Goal: Task Accomplishment & Management: Manage account settings

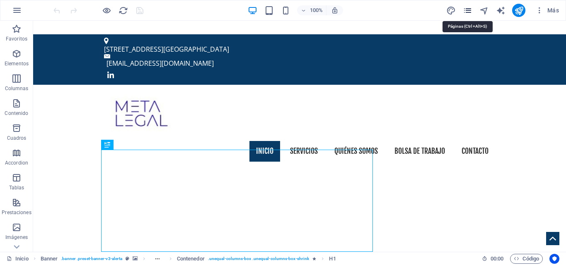
click at [467, 11] on icon "pages" at bounding box center [468, 11] width 10 height 10
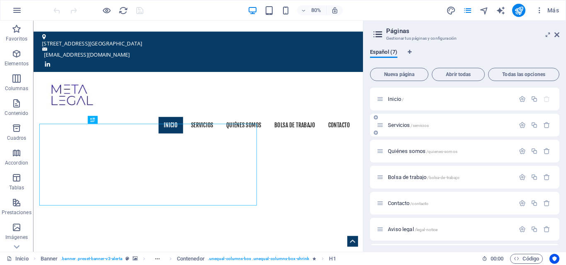
click at [400, 127] on span "Servicios /servicios" at bounding box center [408, 125] width 41 height 6
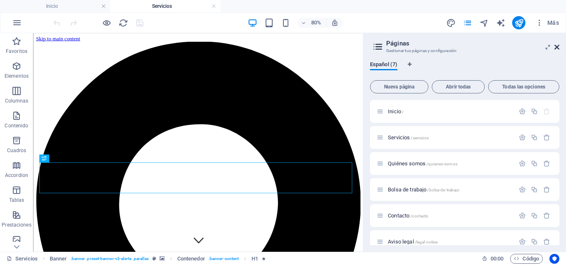
click at [556, 48] on icon at bounding box center [556, 47] width 5 height 7
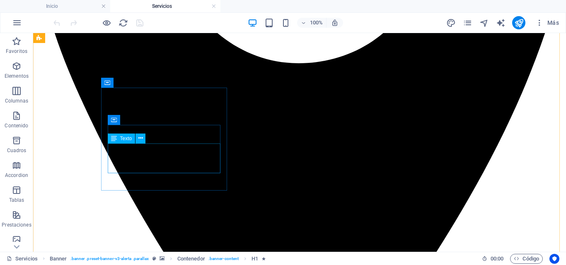
scroll to position [373, 0]
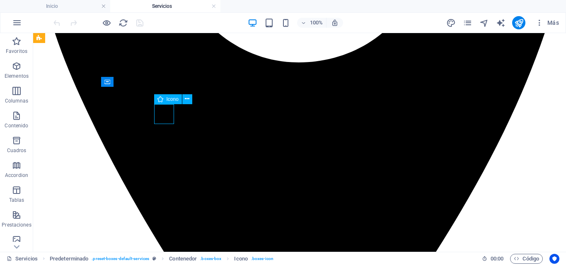
select select "xMidYMid"
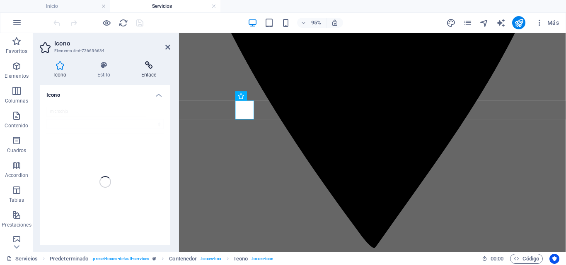
click at [147, 68] on icon at bounding box center [148, 65] width 43 height 8
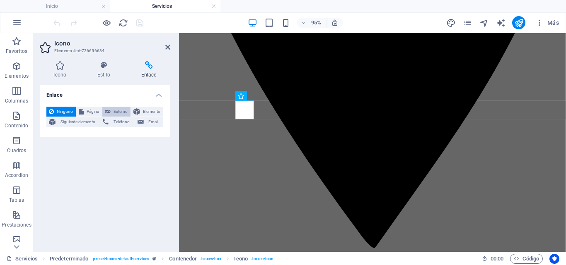
click at [124, 111] on span "Externo" at bounding box center [120, 112] width 15 height 10
select select "blank"
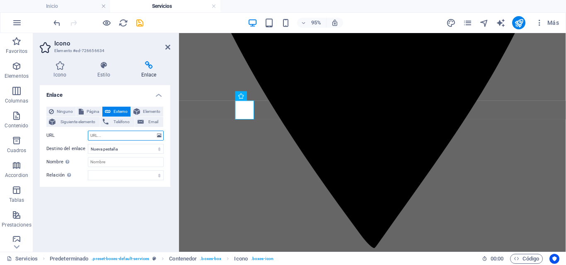
paste input "[URL][DOMAIN_NAME]"
type input "[URL][DOMAIN_NAME]"
click at [104, 162] on input "Nombre Una descripción adicional del enlace no debería ser igual al texto del e…" at bounding box center [126, 162] width 76 height 10
drag, startPoint x: 111, startPoint y: 159, endPoint x: 125, endPoint y: 169, distance: 17.1
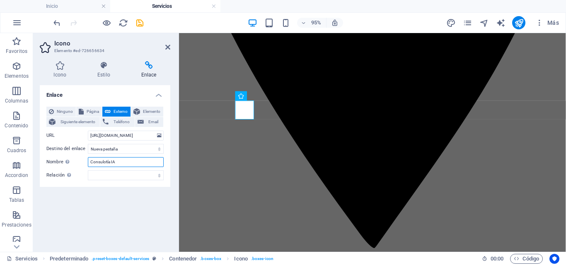
click at [111, 159] on input "Consulotía IA" at bounding box center [126, 162] width 76 height 10
type input "Consultoría IA"
drag, startPoint x: 169, startPoint y: 48, endPoint x: 135, endPoint y: 22, distance: 42.0
click at [169, 48] on icon at bounding box center [167, 47] width 5 height 7
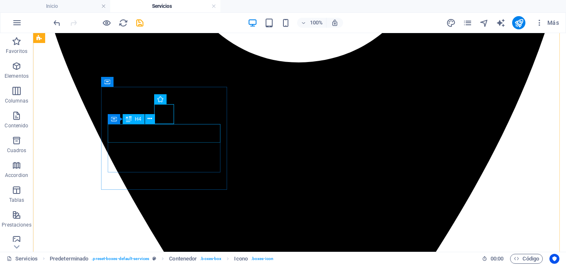
drag, startPoint x: 162, startPoint y: 133, endPoint x: 163, endPoint y: 170, distance: 36.9
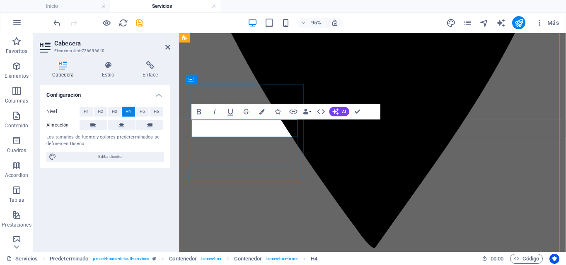
drag, startPoint x: 291, startPoint y: 133, endPoint x: 188, endPoint y: 137, distance: 102.8
click at [152, 68] on icon at bounding box center [150, 65] width 40 height 8
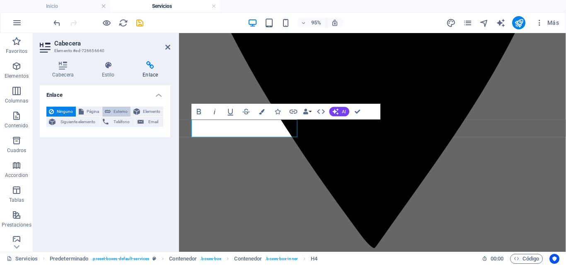
click at [113, 112] on span "Externo" at bounding box center [120, 112] width 15 height 10
select select "blank"
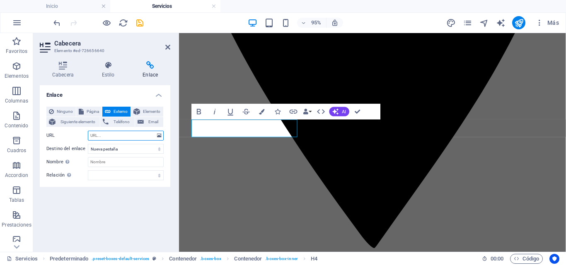
paste input "[URL][DOMAIN_NAME]"
type input "[URL][DOMAIN_NAME]"
click at [106, 159] on input "Nombre Una descripción adicional del enlace no debería ser igual al texto del e…" at bounding box center [126, 162] width 76 height 10
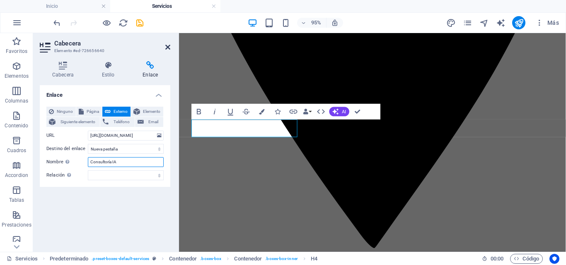
type input "Consultoría IA"
drag, startPoint x: 167, startPoint y: 47, endPoint x: 134, endPoint y: 21, distance: 42.2
click at [167, 47] on icon at bounding box center [167, 47] width 5 height 7
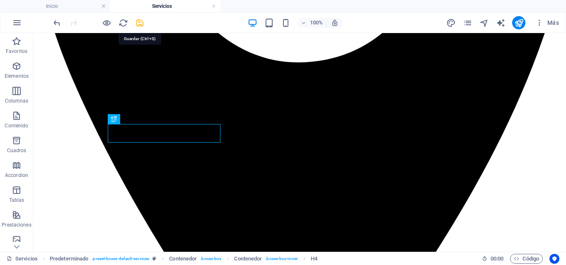
drag, startPoint x: 138, startPoint y: 23, endPoint x: 37, endPoint y: 132, distance: 148.3
click at [138, 23] on icon "save" at bounding box center [140, 23] width 10 height 10
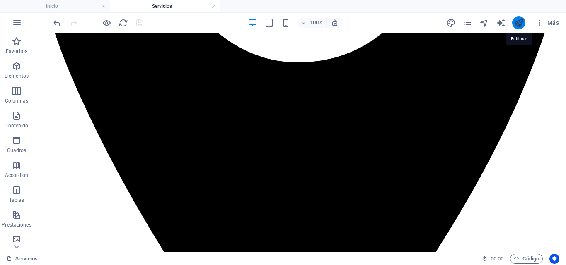
click at [518, 20] on icon "publish" at bounding box center [519, 23] width 10 height 10
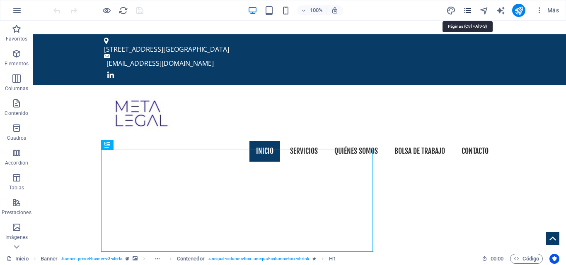
click at [466, 12] on icon "pages" at bounding box center [468, 11] width 10 height 10
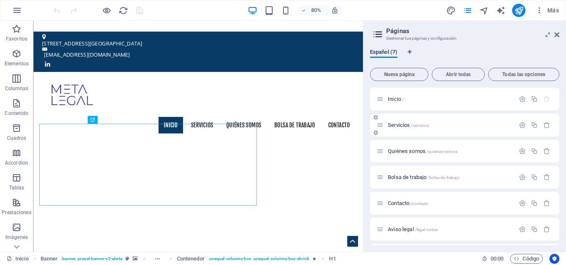
click at [396, 125] on span "Servicios /servicios" at bounding box center [408, 125] width 41 height 6
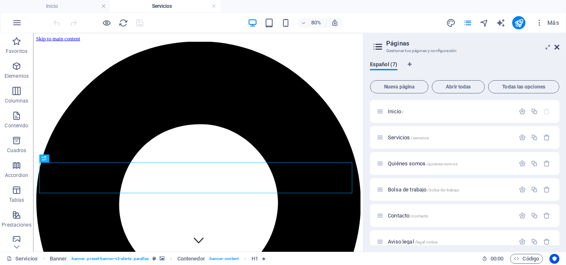
click at [557, 48] on icon at bounding box center [556, 47] width 5 height 7
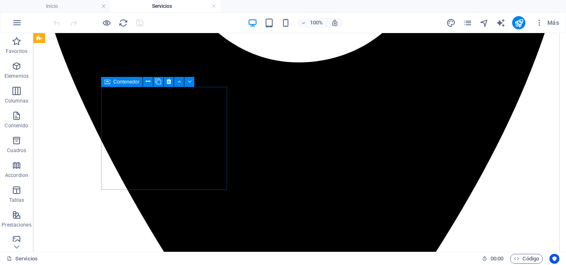
scroll to position [331, 0]
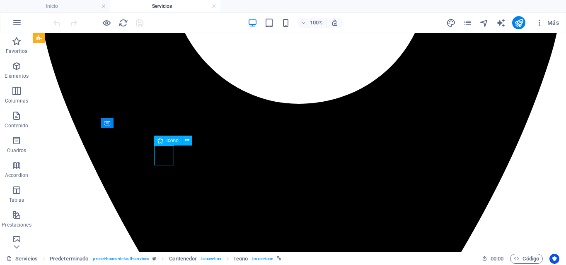
select select "xMidYMid"
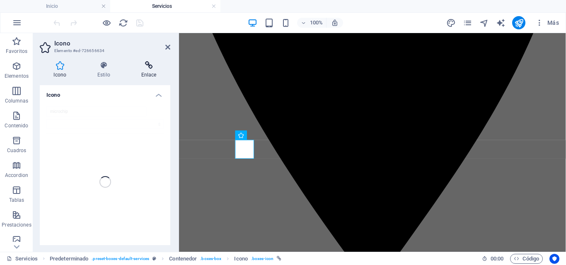
click at [147, 68] on icon at bounding box center [148, 65] width 43 height 8
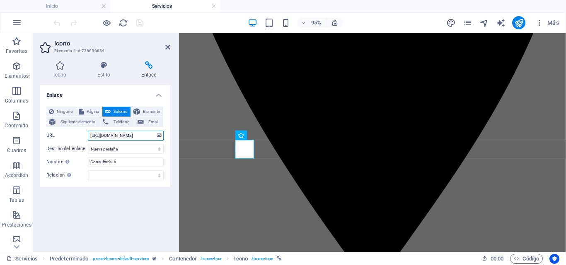
scroll to position [0, 25]
drag, startPoint x: 104, startPoint y: 135, endPoint x: 174, endPoint y: 138, distance: 70.9
click at [174, 138] on div "Icono Estilo Enlace Icono microchip .fa-secondary{opacity:.4} Todos los conjunt…" at bounding box center [105, 154] width 144 height 198
drag, startPoint x: 154, startPoint y: 135, endPoint x: 81, endPoint y: 136, distance: 72.9
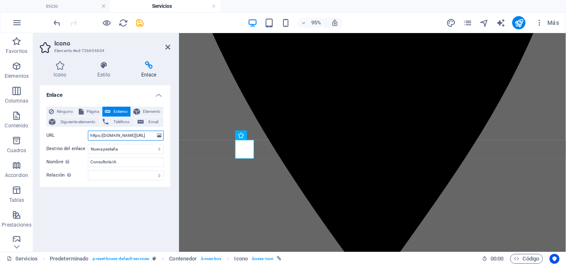
click at [81, 136] on div "URL https:/[DOMAIN_NAME][URL]" at bounding box center [104, 136] width 117 height 10
click at [123, 209] on div "Enlace Ninguno Página Externo Elemento Siguiente elemento Teléfono Email Página…" at bounding box center [105, 165] width 130 height 160
click at [129, 134] on input "https:/[DOMAIN_NAME][URL]" at bounding box center [126, 136] width 76 height 10
type input "https:/[DOMAIN_NAME][URL]"
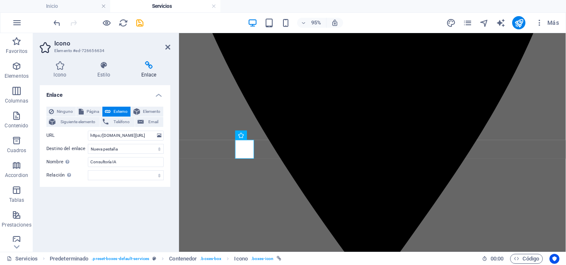
click at [135, 201] on div "Enlace Ninguno Página Externo Elemento Siguiente elemento Teléfono Email Página…" at bounding box center [105, 165] width 130 height 160
click at [133, 139] on input "https:/[DOMAIN_NAME][URL]" at bounding box center [126, 136] width 76 height 10
click at [118, 213] on div "Enlace Ninguno Página Externo Elemento Siguiente elemento Teléfono Email Página…" at bounding box center [105, 165] width 130 height 160
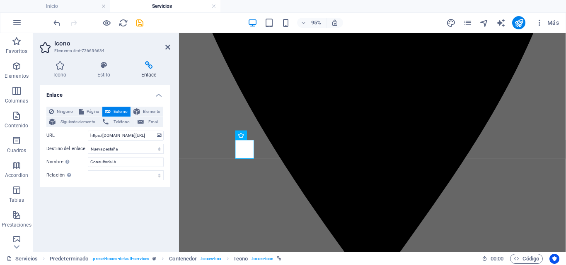
scroll to position [0, 0]
click at [140, 22] on icon "save" at bounding box center [140, 23] width 10 height 10
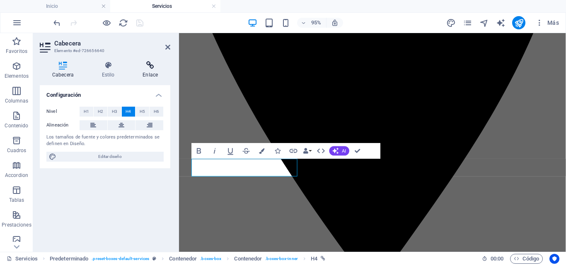
click at [155, 65] on icon at bounding box center [150, 65] width 40 height 8
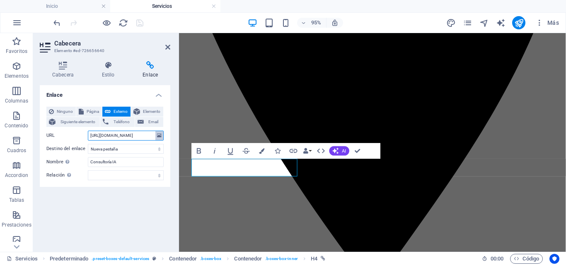
scroll to position [0, 25]
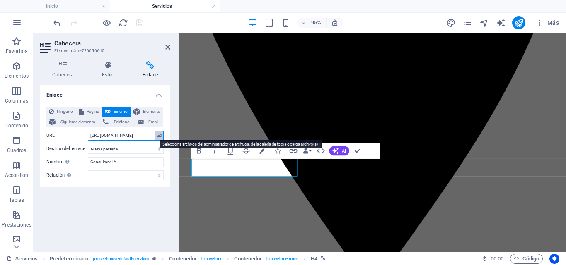
drag, startPoint x: 89, startPoint y: 135, endPoint x: 160, endPoint y: 138, distance: 71.7
click at [160, 138] on div "URL https://metalegal.derechodigital.es/servicio-ria/" at bounding box center [104, 136] width 117 height 10
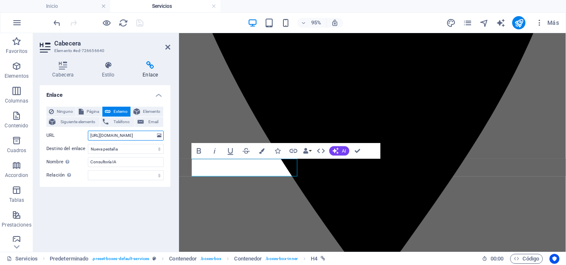
paste input "servicios.derechodigital.es/ria"
type input "https:/[DOMAIN_NAME][URL]"
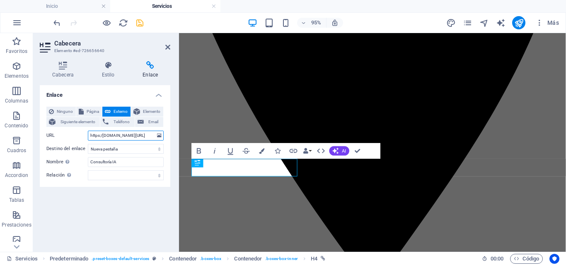
click at [136, 136] on input "https:/[DOMAIN_NAME][URL]" at bounding box center [126, 136] width 76 height 10
click at [140, 24] on icon "save" at bounding box center [140, 23] width 10 height 10
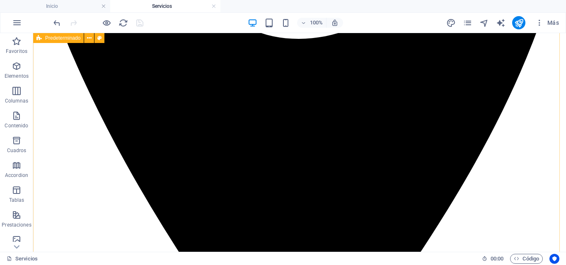
scroll to position [456, 0]
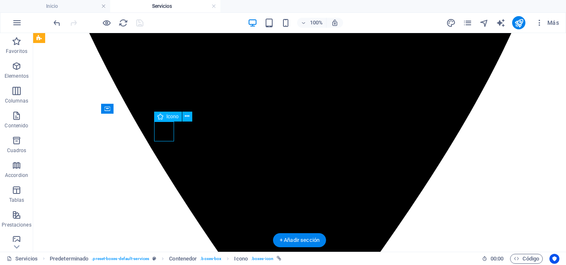
select select "xMidYMid"
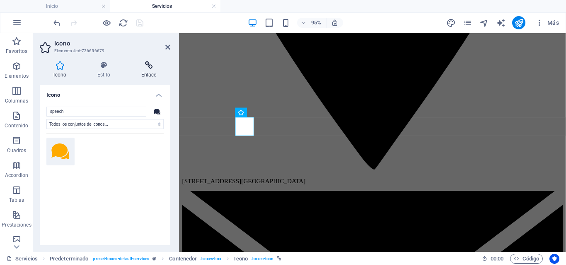
click at [147, 74] on h4 "Enlace" at bounding box center [148, 69] width 43 height 17
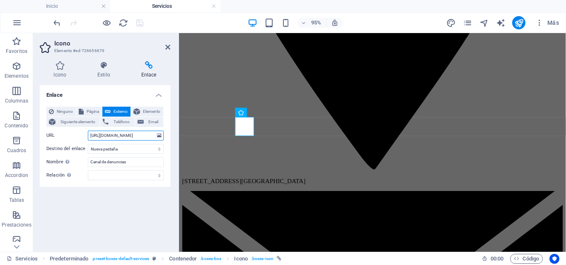
click at [119, 135] on input "https://metalegal.derechodigital.es/landing.html" at bounding box center [126, 136] width 76 height 10
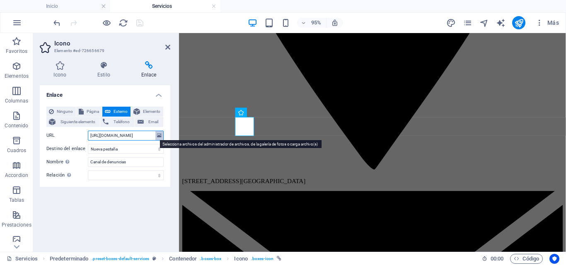
drag, startPoint x: 90, startPoint y: 136, endPoint x: 156, endPoint y: 135, distance: 65.9
click at [156, 135] on div "URL https://metalegal.derechodigital.es/landing.html" at bounding box center [104, 136] width 117 height 10
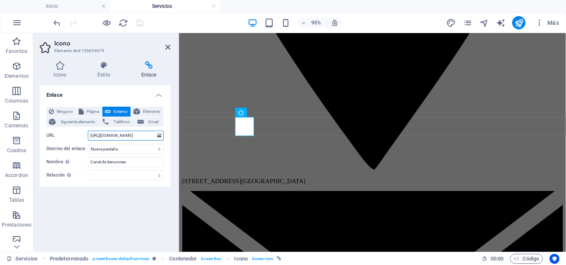
paste input "servicios.derechodigital.es/ria"
drag, startPoint x: 154, startPoint y: 135, endPoint x: 88, endPoint y: 137, distance: 65.5
click at [80, 137] on div "URL https:/servicios.derechodigital.es/canal" at bounding box center [104, 136] width 117 height 10
click at [125, 138] on input "https:/[DOMAIN_NAME][URL]" at bounding box center [126, 136] width 76 height 10
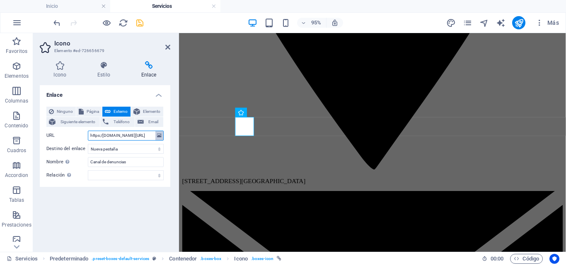
scroll to position [0, 10]
type input "https:/[DOMAIN_NAME][URL]"
drag, startPoint x: 140, startPoint y: 23, endPoint x: 218, endPoint y: 121, distance: 124.7
click at [140, 23] on icon "save" at bounding box center [140, 23] width 10 height 10
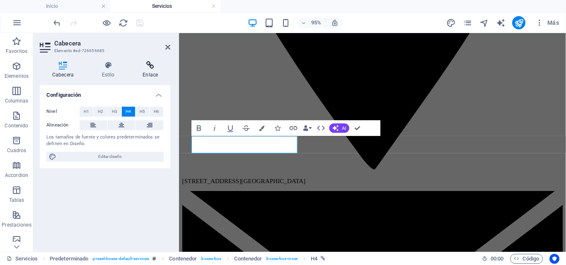
click at [152, 71] on h4 "Enlace" at bounding box center [150, 69] width 40 height 17
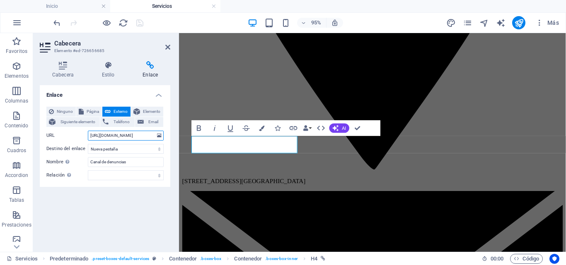
scroll to position [0, 27]
drag, startPoint x: 89, startPoint y: 135, endPoint x: 158, endPoint y: 134, distance: 68.3
click at [166, 132] on div "Ninguno Página Externo Elemento Siguiente elemento Teléfono Email Página Inicio…" at bounding box center [105, 143] width 130 height 87
paste input "servicios.derechodigital.es/cana"
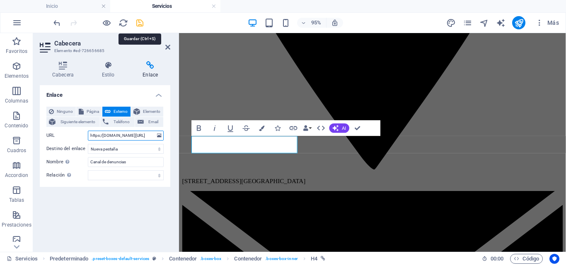
type input "https:/[DOMAIN_NAME][URL]"
drag, startPoint x: 140, startPoint y: 24, endPoint x: 65, endPoint y: 208, distance: 199.4
click at [140, 24] on icon "save" at bounding box center [140, 23] width 10 height 10
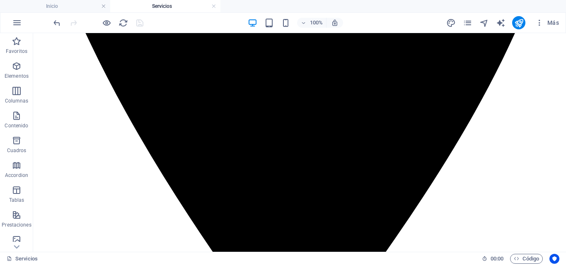
scroll to position [497, 0]
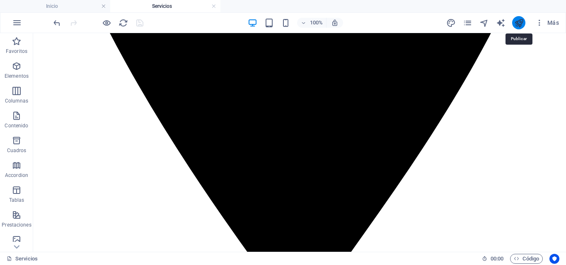
drag, startPoint x: 519, startPoint y: 23, endPoint x: 347, endPoint y: 91, distance: 184.7
click at [519, 23] on icon "publish" at bounding box center [519, 23] width 10 height 10
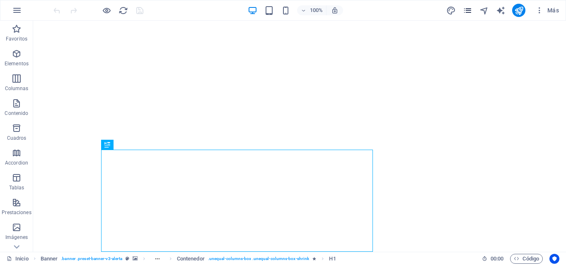
click at [467, 13] on icon "pages" at bounding box center [468, 11] width 10 height 10
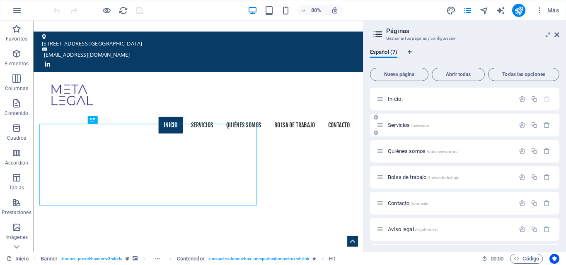
click at [400, 126] on span "Servicios /servicios" at bounding box center [408, 125] width 41 height 6
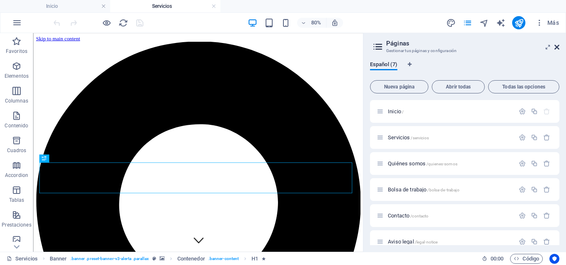
click at [557, 48] on icon at bounding box center [556, 47] width 5 height 7
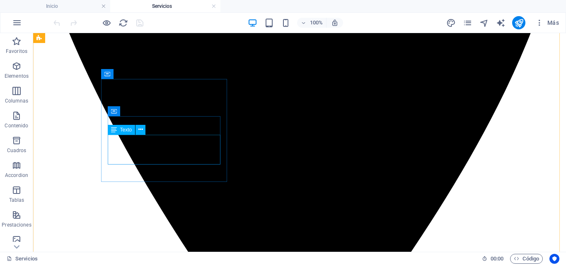
scroll to position [373, 0]
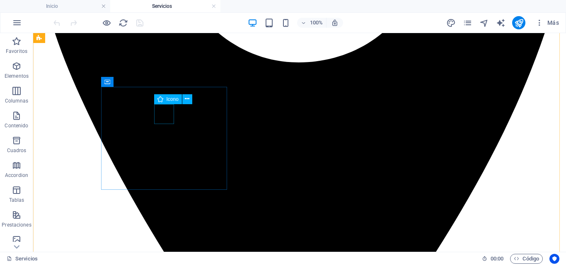
select select "xMidYMid"
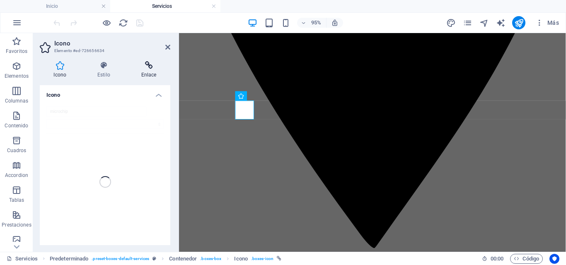
click at [151, 69] on icon at bounding box center [148, 65] width 43 height 8
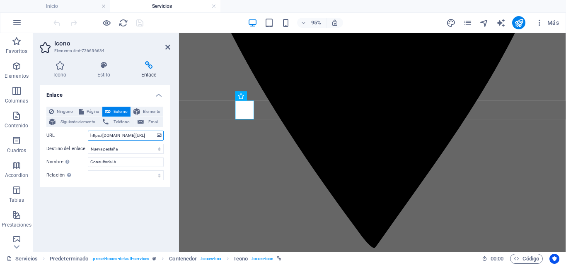
drag, startPoint x: 123, startPoint y: 135, endPoint x: 118, endPoint y: 136, distance: 5.2
click at [124, 135] on input "https:/[DOMAIN_NAME][URL]" at bounding box center [126, 136] width 76 height 10
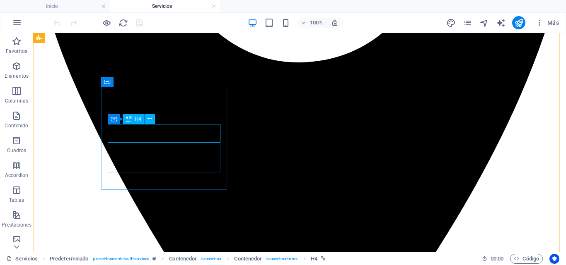
drag, startPoint x: 133, startPoint y: 135, endPoint x: 168, endPoint y: 166, distance: 46.9
drag, startPoint x: 168, startPoint y: 166, endPoint x: 105, endPoint y: 146, distance: 65.8
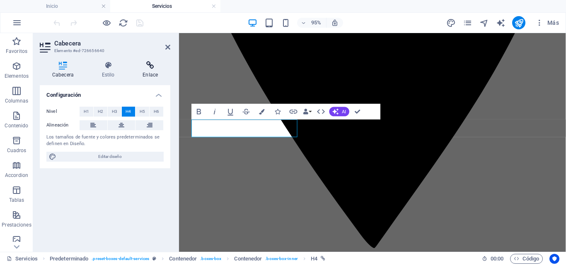
click at [150, 67] on icon at bounding box center [150, 65] width 40 height 8
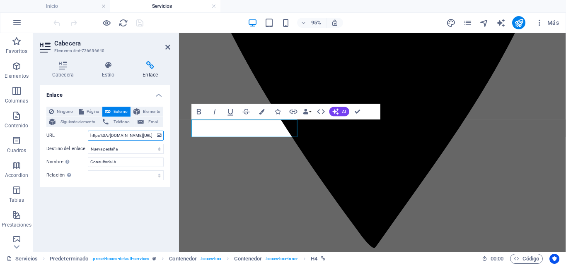
drag, startPoint x: 119, startPoint y: 136, endPoint x: 129, endPoint y: 138, distance: 10.6
click at [119, 135] on input "https%3A/servicios.derechodigital.es/ria" at bounding box center [126, 136] width 76 height 10
click at [109, 135] on input "https%3A/servicios.derechodigital.es/ria" at bounding box center [126, 136] width 76 height 10
type input "https://servicios.derechodigital.es/ria"
click at [138, 135] on input "https://servicios.derechodigital.es/ria" at bounding box center [126, 136] width 76 height 10
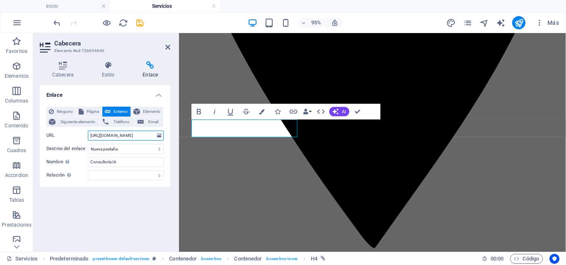
scroll to position [0, 6]
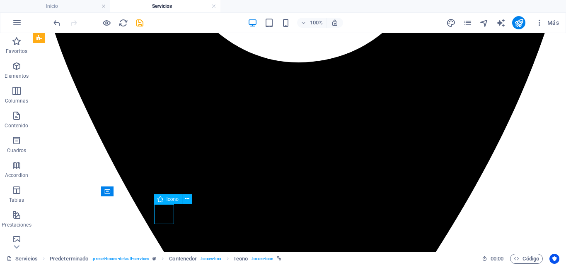
select select "xMidYMid"
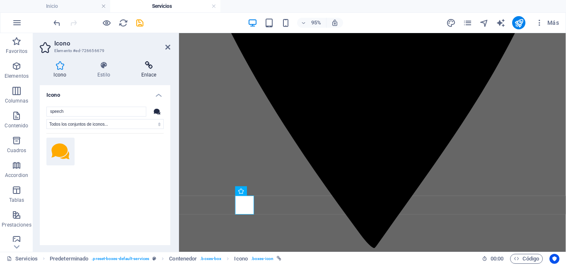
click at [151, 67] on icon at bounding box center [148, 65] width 43 height 8
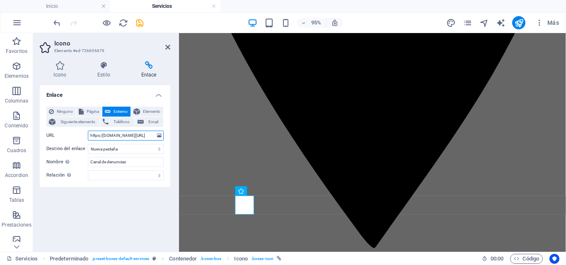
click at [114, 135] on input "https:/[DOMAIN_NAME][URL]" at bounding box center [126, 136] width 76 height 10
drag, startPoint x: 140, startPoint y: 23, endPoint x: 76, endPoint y: 171, distance: 161.2
click at [140, 23] on icon "save" at bounding box center [140, 23] width 10 height 10
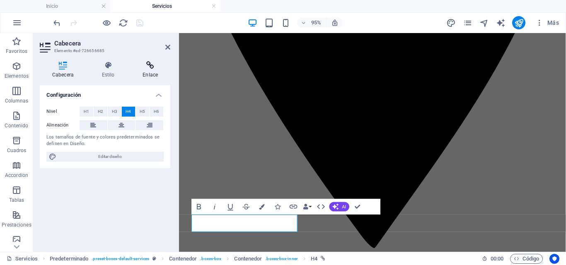
click at [153, 65] on icon at bounding box center [150, 65] width 40 height 8
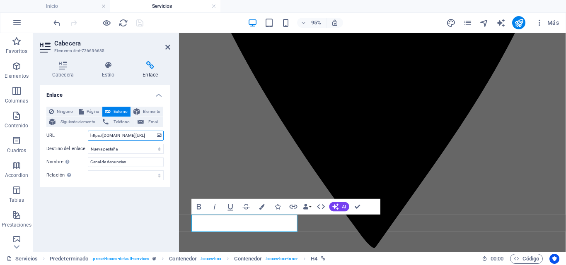
click at [121, 138] on input "https:/[DOMAIN_NAME][URL]" at bounding box center [126, 136] width 76 height 10
click at [89, 135] on input "https:/[DOMAIN_NAME][URL]" at bounding box center [126, 136] width 76 height 10
drag, startPoint x: 209, startPoint y: 231, endPoint x: 302, endPoint y: 233, distance: 92.8
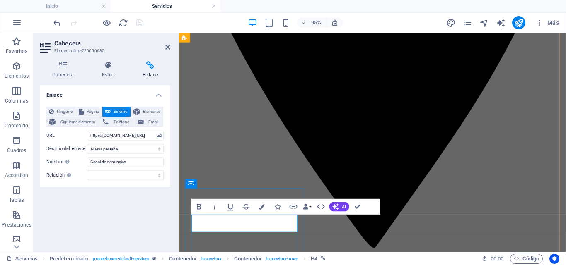
click at [149, 71] on h4 "Enlace" at bounding box center [150, 69] width 40 height 17
click at [104, 135] on input "https:/[DOMAIN_NAME][URL]" at bounding box center [126, 136] width 76 height 10
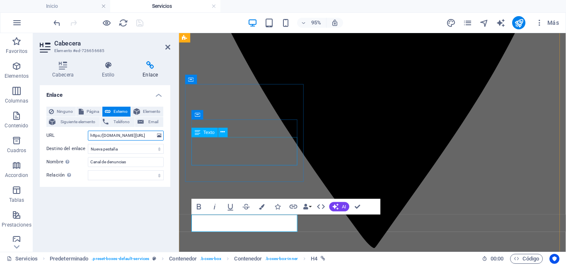
scroll to position [0, 10]
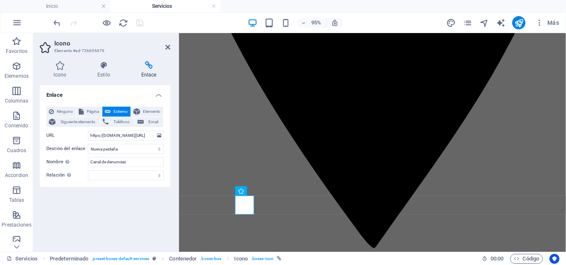
click at [152, 69] on icon at bounding box center [148, 65] width 43 height 8
click at [125, 136] on input "https:/[DOMAIN_NAME][URL]" at bounding box center [126, 136] width 76 height 10
click at [169, 47] on icon at bounding box center [167, 47] width 5 height 7
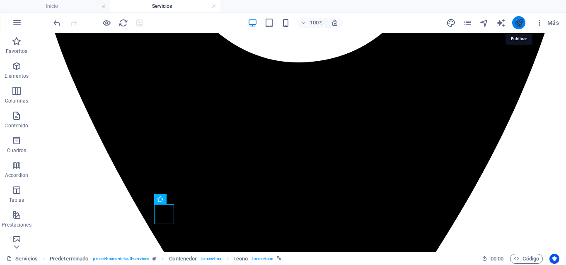
click at [519, 24] on icon "publish" at bounding box center [519, 23] width 10 height 10
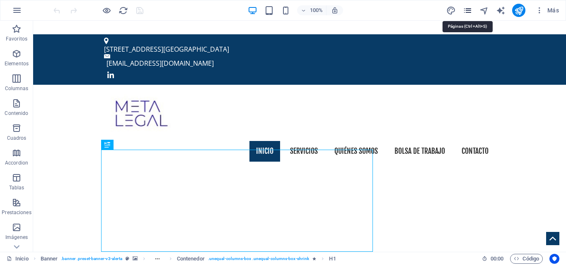
click at [470, 10] on icon "pages" at bounding box center [468, 11] width 10 height 10
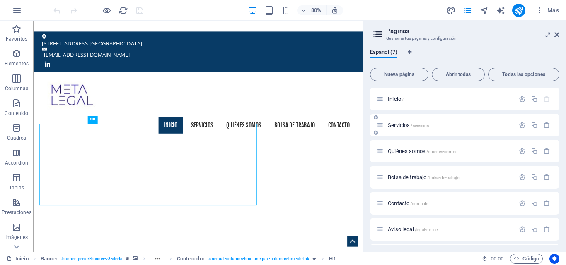
click at [395, 127] on span "Servicios /servicios" at bounding box center [408, 125] width 41 height 6
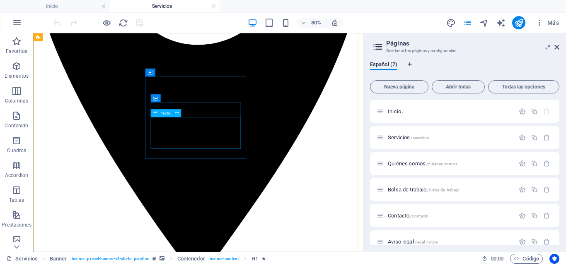
scroll to position [373, 0]
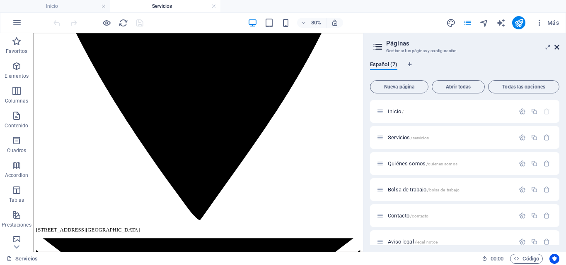
drag, startPoint x: 557, startPoint y: 47, endPoint x: 116, endPoint y: 79, distance: 441.9
click at [557, 47] on icon at bounding box center [556, 47] width 5 height 7
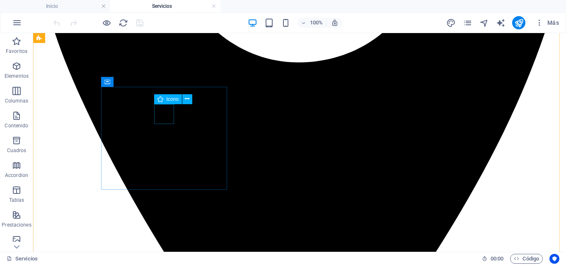
select select "xMidYMid"
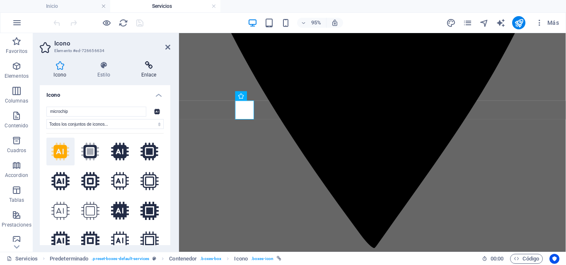
click at [149, 66] on icon at bounding box center [148, 65] width 43 height 8
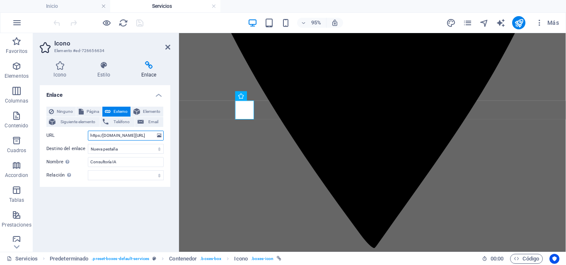
click at [117, 135] on input "https:/[DOMAIN_NAME][URL]" at bounding box center [126, 136] width 76 height 10
click at [166, 46] on icon at bounding box center [167, 47] width 5 height 7
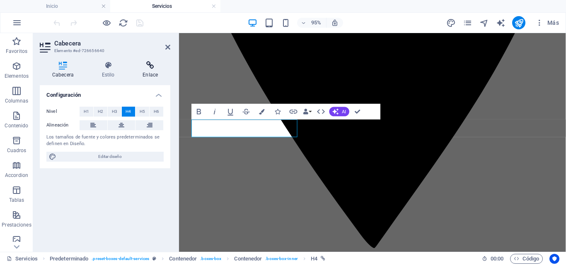
click at [150, 69] on icon at bounding box center [150, 65] width 40 height 8
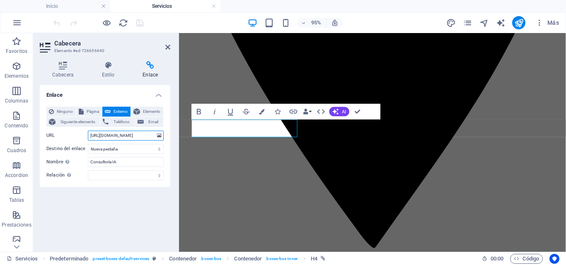
click at [107, 133] on input "https://servicios.derechodigital.es/ria" at bounding box center [126, 136] width 76 height 10
drag, startPoint x: 89, startPoint y: 135, endPoint x: 171, endPoint y: 140, distance: 83.0
click at [171, 140] on div "Cabecera Estilo Enlace Configuración Nivel H1 H2 H3 H4 H5 H6 Alineación Los tam…" at bounding box center [105, 154] width 144 height 198
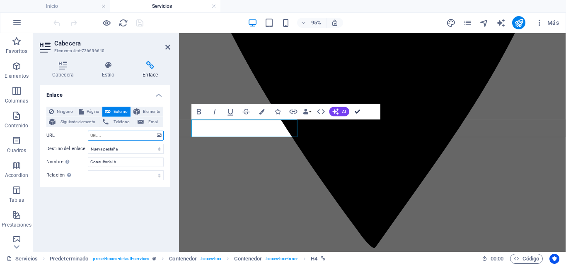
drag, startPoint x: 358, startPoint y: 110, endPoint x: 43, endPoint y: 177, distance: 321.8
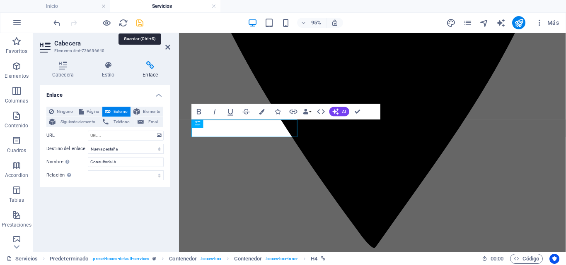
click at [138, 23] on icon "save" at bounding box center [140, 23] width 10 height 10
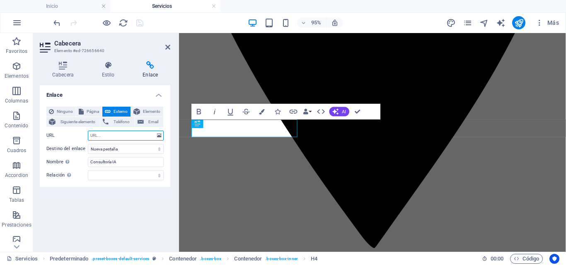
click at [102, 135] on input "URL" at bounding box center [126, 136] width 76 height 10
paste input "[URL][DOMAIN_NAME]"
type input "[URL][DOMAIN_NAME]"
click at [150, 205] on div "Enlace Ninguno Página Externo Elemento Siguiente elemento Teléfono Email Página…" at bounding box center [105, 165] width 130 height 160
drag, startPoint x: 357, startPoint y: 113, endPoint x: 265, endPoint y: 133, distance: 94.1
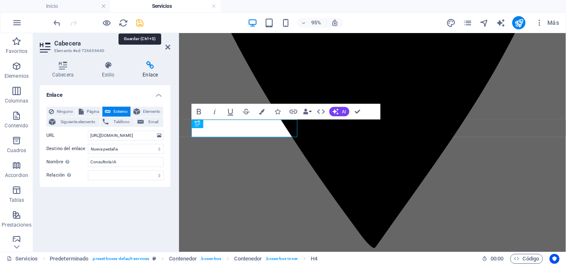
drag, startPoint x: 137, startPoint y: 24, endPoint x: 73, endPoint y: 201, distance: 188.1
click at [138, 24] on icon "save" at bounding box center [140, 23] width 10 height 10
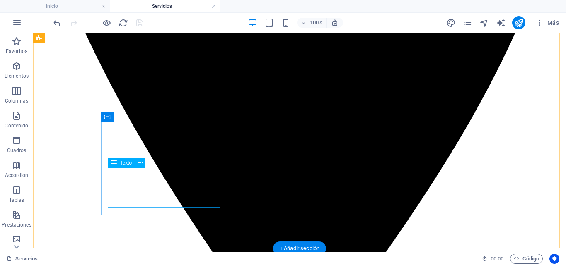
scroll to position [456, 0]
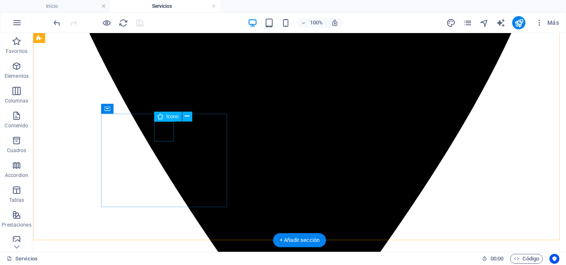
select select "xMidYMid"
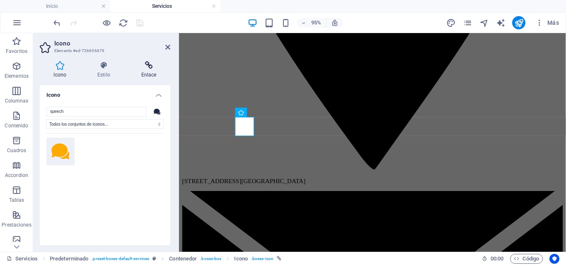
click at [151, 65] on icon at bounding box center [148, 65] width 43 height 8
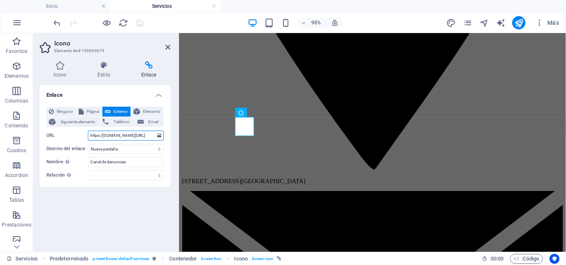
click at [109, 135] on input "https:/[DOMAIN_NAME][URL]" at bounding box center [126, 136] width 76 height 10
drag, startPoint x: 89, startPoint y: 134, endPoint x: 170, endPoint y: 137, distance: 80.8
click at [170, 137] on div "Icono Estilo Enlace Icono speech Todos los conjuntos de iconos... IcoFont Ionic…" at bounding box center [105, 154] width 144 height 198
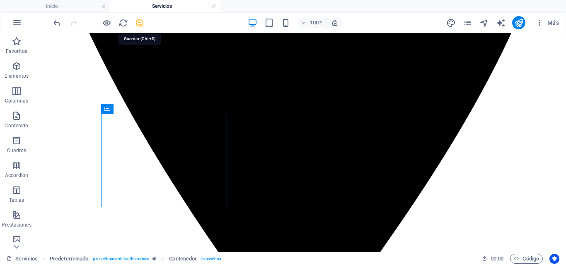
click at [140, 24] on icon "save" at bounding box center [140, 23] width 10 height 10
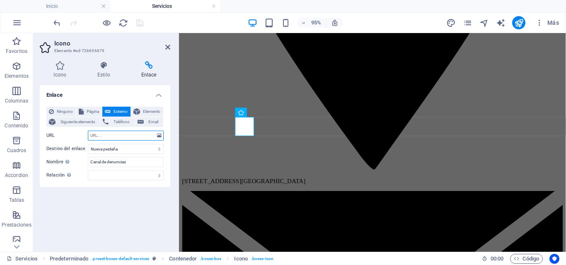
click at [100, 136] on input "URL" at bounding box center [126, 136] width 76 height 10
paste input "https:/[DOMAIN_NAME][URL]"
click at [97, 138] on input "https:/[DOMAIN_NAME][URL]" at bounding box center [126, 136] width 76 height 10
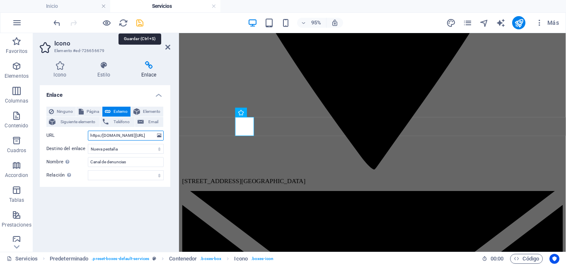
type input "https:/[DOMAIN_NAME][URL]"
click at [139, 22] on icon "save" at bounding box center [140, 23] width 10 height 10
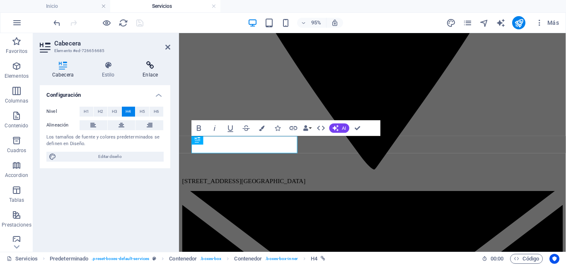
click at [148, 68] on icon at bounding box center [150, 65] width 40 height 8
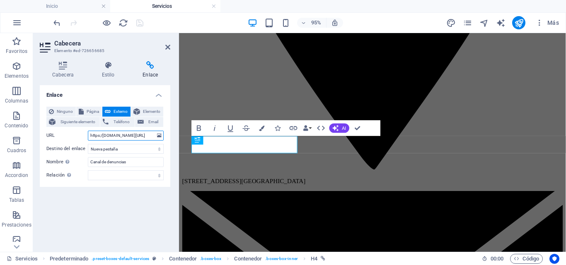
drag, startPoint x: 153, startPoint y: 135, endPoint x: 48, endPoint y: 139, distance: 104.4
click at [48, 139] on div "URL https:/servicios.derechodigital.es/canal" at bounding box center [104, 136] width 117 height 10
type input "l"
drag, startPoint x: 140, startPoint y: 23, endPoint x: 127, endPoint y: 143, distance: 120.4
click at [140, 23] on icon "save" at bounding box center [140, 23] width 10 height 10
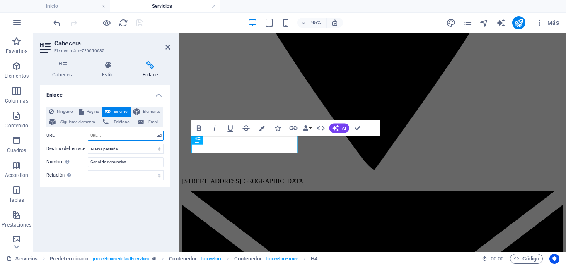
click at [119, 138] on input "URL" at bounding box center [126, 136] width 76 height 10
type input "https:/[DOMAIN_NAME][URL]"
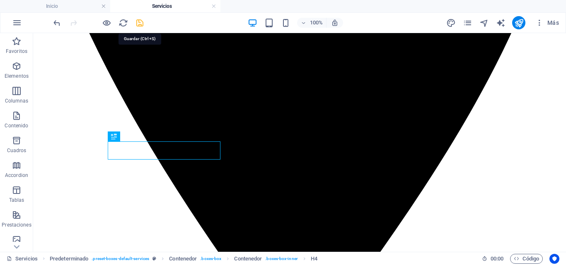
click at [140, 24] on icon "save" at bounding box center [140, 23] width 10 height 10
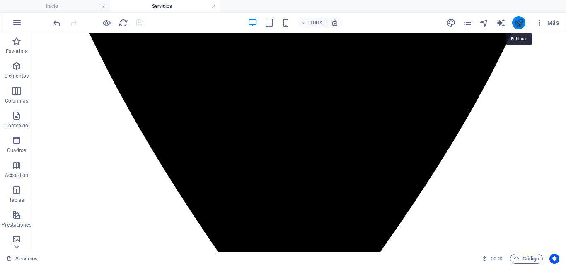
drag, startPoint x: 520, startPoint y: 22, endPoint x: 466, endPoint y: 60, distance: 66.1
click at [520, 22] on icon "publish" at bounding box center [519, 23] width 10 height 10
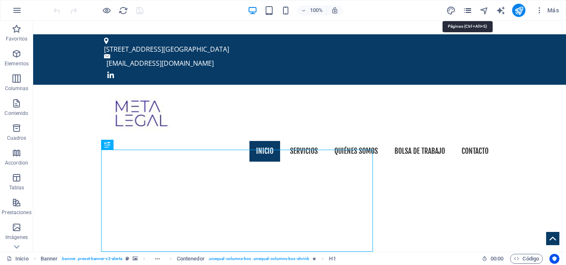
click at [466, 10] on icon "pages" at bounding box center [468, 11] width 10 height 10
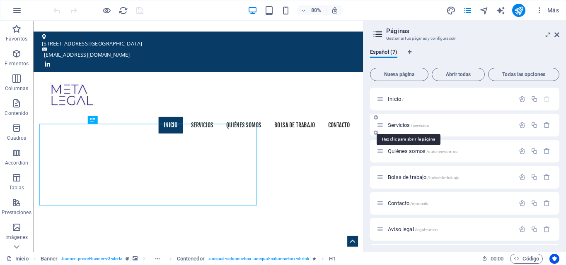
click at [404, 124] on span "Servicios /servicios" at bounding box center [408, 125] width 41 height 6
click at [404, 124] on div "Servicios /servicios" at bounding box center [464, 125] width 189 height 23
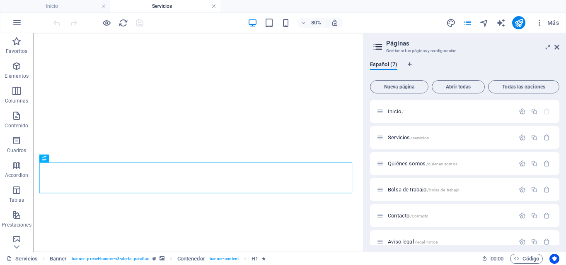
click at [214, 7] on link at bounding box center [213, 6] width 5 height 8
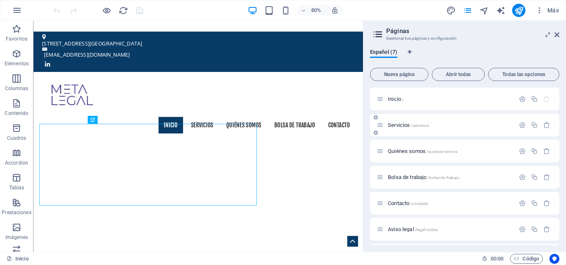
click at [400, 127] on span "Servicios /servicios" at bounding box center [408, 125] width 41 height 6
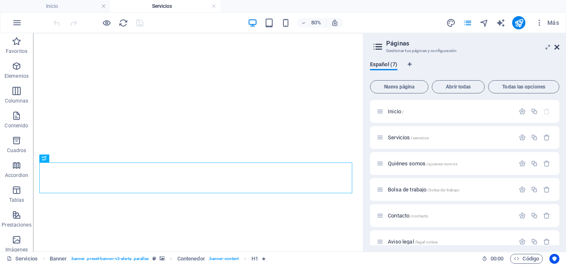
click at [556, 46] on icon at bounding box center [556, 47] width 5 height 7
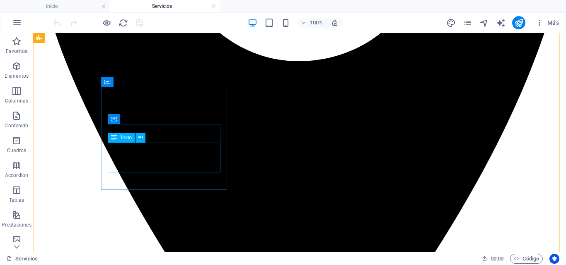
scroll to position [373, 0]
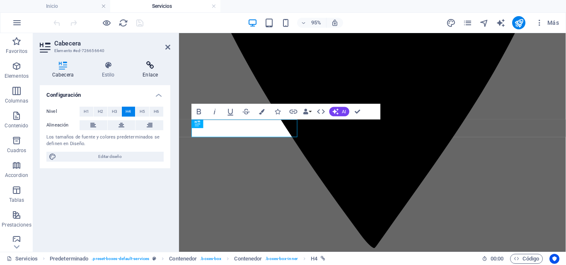
click at [151, 67] on icon at bounding box center [150, 65] width 40 height 8
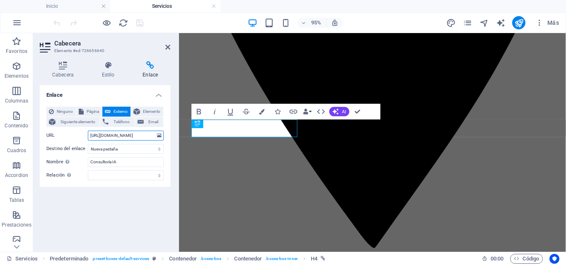
click at [104, 134] on input "[URL][DOMAIN_NAME]" at bounding box center [126, 136] width 76 height 10
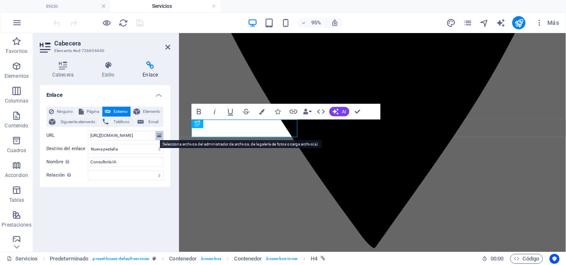
click at [159, 138] on icon at bounding box center [159, 135] width 5 height 9
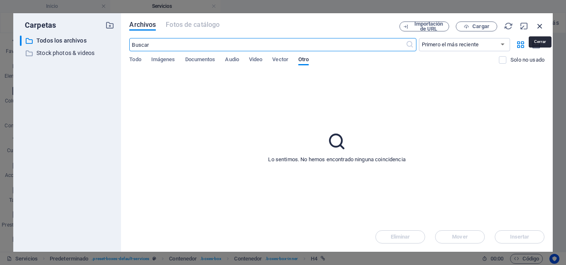
drag, startPoint x: 540, startPoint y: 25, endPoint x: 89, endPoint y: 123, distance: 462.0
click at [540, 25] on icon "button" at bounding box center [539, 26] width 9 height 9
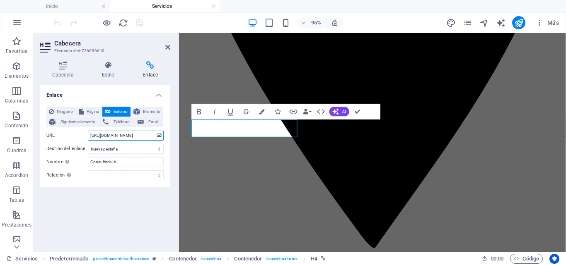
click at [140, 135] on input "[URL][DOMAIN_NAME]" at bounding box center [126, 136] width 76 height 10
drag, startPoint x: 153, startPoint y: 136, endPoint x: 70, endPoint y: 135, distance: 82.8
click at [70, 135] on div "URL [URL][DOMAIN_NAME]" at bounding box center [104, 136] width 117 height 10
click at [91, 134] on input "[URL][DOMAIN_NAME]" at bounding box center [126, 136] width 76 height 10
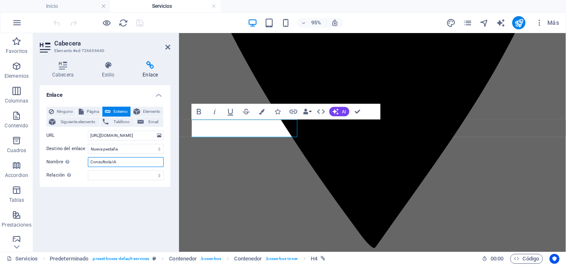
drag, startPoint x: 123, startPoint y: 162, endPoint x: 77, endPoint y: 205, distance: 63.9
click at [76, 167] on div "Ninguno Página Externo Elemento Siguiente elemento Teléfono Email Página Inicio…" at bounding box center [104, 144] width 117 height 74
click at [106, 221] on div "Enlace Ninguno Página Externo Elemento Siguiente elemento Teléfono Email Página…" at bounding box center [105, 165] width 130 height 160
drag, startPoint x: 359, startPoint y: 111, endPoint x: 227, endPoint y: 99, distance: 131.9
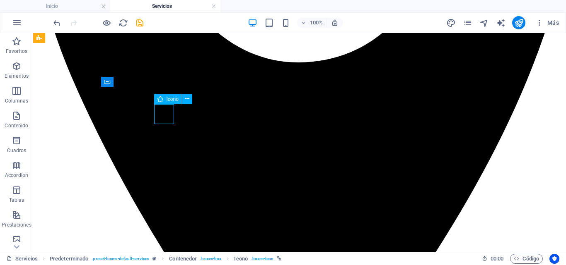
select select "xMidYMid"
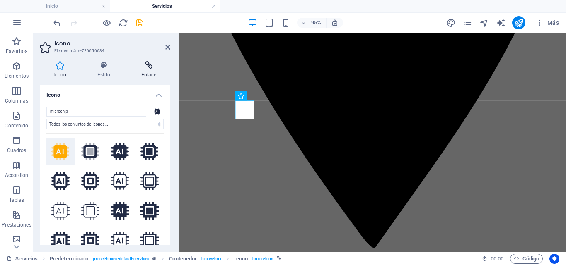
click at [151, 67] on icon at bounding box center [148, 65] width 43 height 8
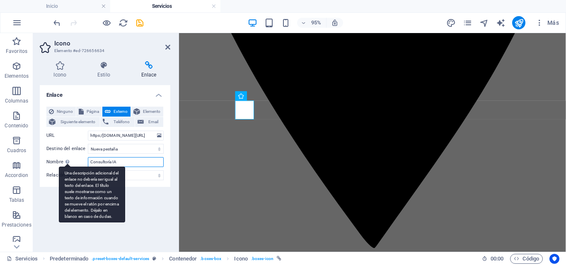
drag, startPoint x: 75, startPoint y: 164, endPoint x: 65, endPoint y: 165, distance: 9.7
click at [65, 165] on div "Nombre Una descripción adicional del enlace no debería ser igual al texto del e…" at bounding box center [104, 162] width 117 height 10
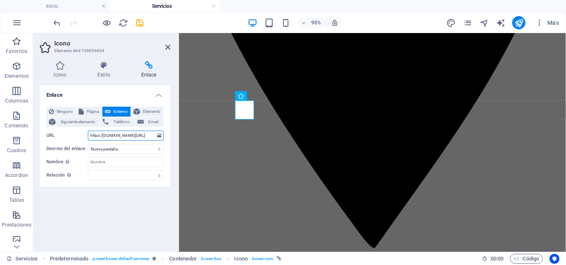
click at [149, 133] on input "https:/[DOMAIN_NAME][URL]" at bounding box center [126, 136] width 76 height 10
click at [150, 149] on select "Nueva pestaña Misma pestaña Superposición" at bounding box center [126, 149] width 76 height 10
click at [151, 150] on select "Nueva pestaña Misma pestaña Superposición" at bounding box center [126, 149] width 76 height 10
click at [140, 24] on icon "save" at bounding box center [140, 23] width 10 height 10
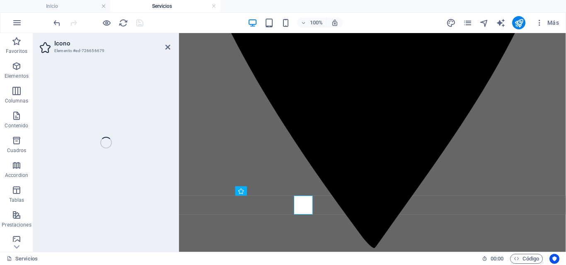
select select "xMidYMid"
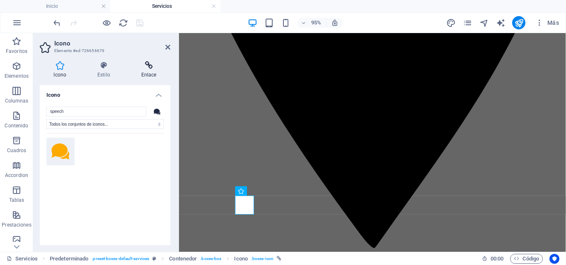
click at [144, 73] on h4 "Enlace" at bounding box center [148, 69] width 43 height 17
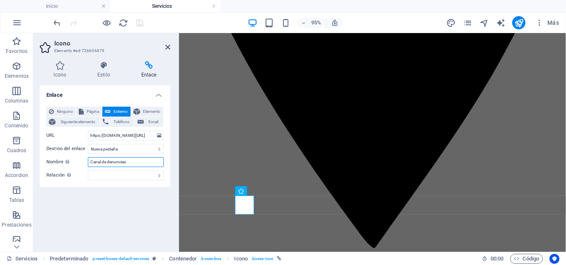
drag, startPoint x: 127, startPoint y: 162, endPoint x: 82, endPoint y: 161, distance: 45.2
click at [82, 161] on div "Nombre Una descripción adicional del enlace no debería ser igual al texto del e…" at bounding box center [104, 162] width 117 height 10
click at [111, 135] on input "https:/[DOMAIN_NAME][URL]" at bounding box center [126, 136] width 76 height 10
click at [89, 134] on input "https:/[DOMAIN_NAME][URL]" at bounding box center [126, 136] width 76 height 10
click at [102, 134] on input "https:/[DOMAIN_NAME][URL]" at bounding box center [126, 136] width 76 height 10
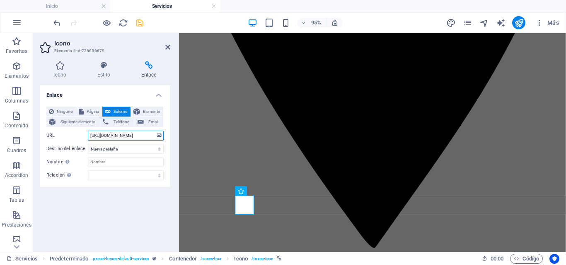
click at [142, 136] on input "[URL][DOMAIN_NAME]" at bounding box center [126, 136] width 76 height 10
type input "[URL][DOMAIN_NAME]"
click at [120, 163] on input "Nombre Una descripción adicional del enlace no debería ser igual al texto del e…" at bounding box center [126, 162] width 76 height 10
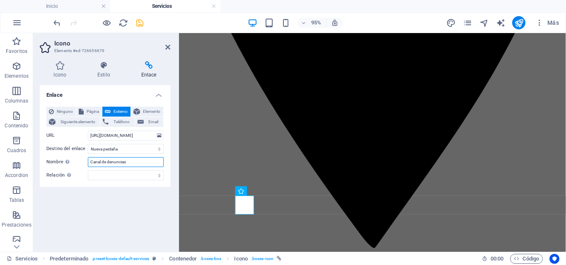
type input "Canal de denuncias"
click at [128, 203] on div "Enlace Ninguno Página Externo Elemento Siguiente elemento Teléfono Email Página…" at bounding box center [105, 165] width 130 height 160
drag, startPoint x: 140, startPoint y: 24, endPoint x: 209, endPoint y: 127, distance: 124.1
click at [140, 24] on icon "save" at bounding box center [140, 23] width 10 height 10
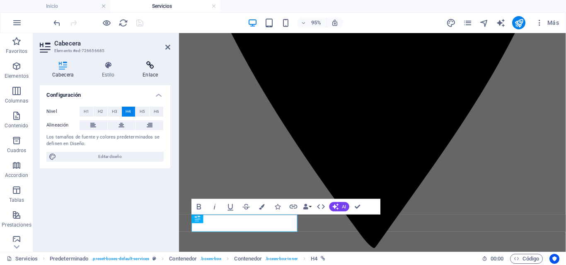
click at [154, 68] on icon at bounding box center [150, 65] width 40 height 8
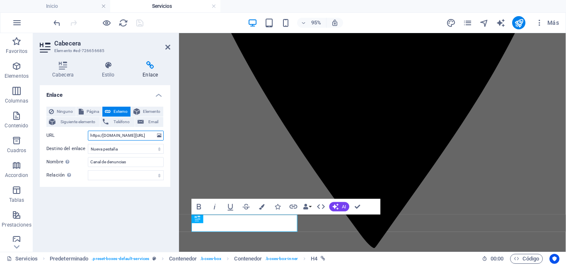
click at [102, 135] on input "https:/[DOMAIN_NAME][URL]" at bounding box center [126, 136] width 76 height 10
type input "[URL][DOMAIN_NAME]"
drag, startPoint x: 138, startPoint y: 25, endPoint x: 86, endPoint y: 196, distance: 178.7
click at [138, 25] on icon "save" at bounding box center [140, 23] width 10 height 10
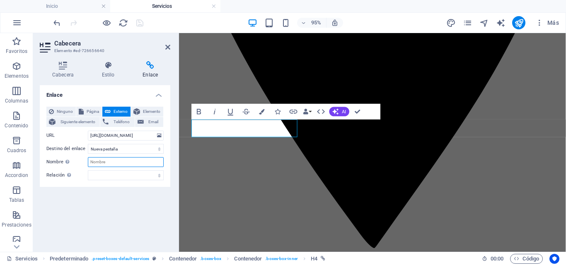
click at [116, 160] on input "Nombre Una descripción adicional del enlace no debería ser igual al texto del e…" at bounding box center [126, 162] width 76 height 10
click at [136, 205] on div "Enlace Ninguno Página Externo Elemento Siguiente elemento Teléfono Email Página…" at bounding box center [105, 165] width 130 height 160
click at [128, 165] on input "Consultoría IA" at bounding box center [126, 162] width 76 height 10
click at [117, 174] on select "alternativo autor marcador externo ayuda licencia siguiente nofollow noreferrer…" at bounding box center [126, 176] width 76 height 10
drag, startPoint x: 114, startPoint y: 199, endPoint x: 114, endPoint y: 207, distance: 8.7
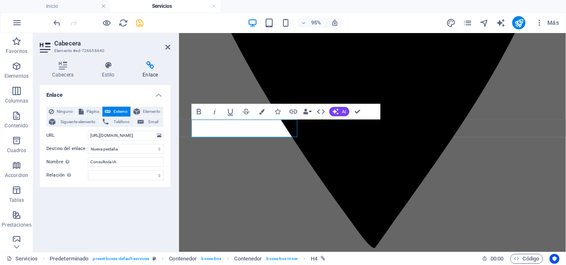
click at [114, 200] on div "Enlace Ninguno Página Externo Elemento Siguiente elemento Teléfono Email Página…" at bounding box center [105, 165] width 130 height 160
drag, startPoint x: 111, startPoint y: 163, endPoint x: 112, endPoint y: 168, distance: 5.0
click at [112, 162] on input "Consultoría IA" at bounding box center [126, 162] width 76 height 10
drag, startPoint x: 129, startPoint y: 162, endPoint x: 80, endPoint y: 158, distance: 49.5
click at [80, 158] on div "Nombre Una descripción adicional del enlace no debería ser igual al texto del e…" at bounding box center [104, 162] width 117 height 10
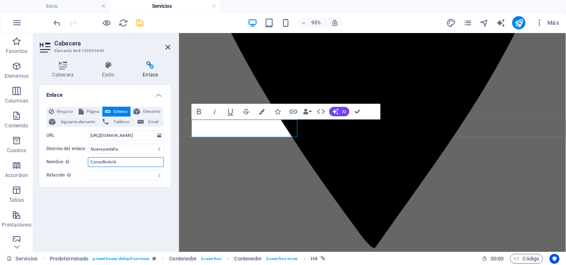
type input "c"
type input "Consultoría IA"
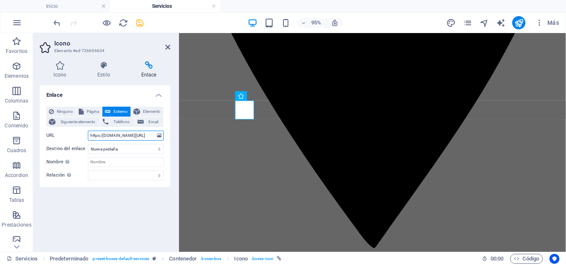
click at [102, 134] on input "https:/[DOMAIN_NAME][URL]" at bounding box center [126, 136] width 76 height 10
type input "[URL][DOMAIN_NAME]"
click at [116, 164] on input "Nombre Una descripción adicional del enlace no debería ser igual al texto del e…" at bounding box center [126, 162] width 76 height 10
type input "c"
type input "Consultoría IA"
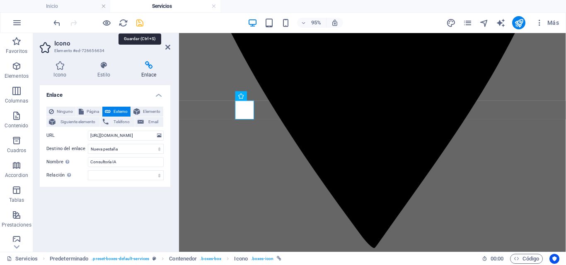
click at [139, 23] on icon "save" at bounding box center [140, 23] width 10 height 10
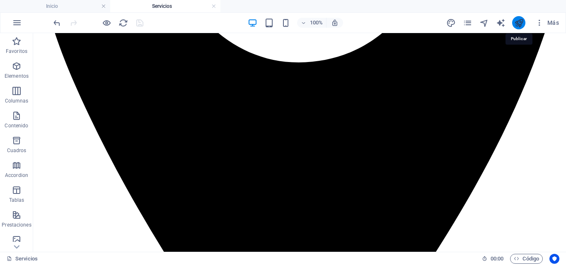
drag, startPoint x: 520, startPoint y: 27, endPoint x: 410, endPoint y: 91, distance: 127.4
click at [520, 27] on icon "publish" at bounding box center [519, 23] width 10 height 10
